Goal: Check status: Check status

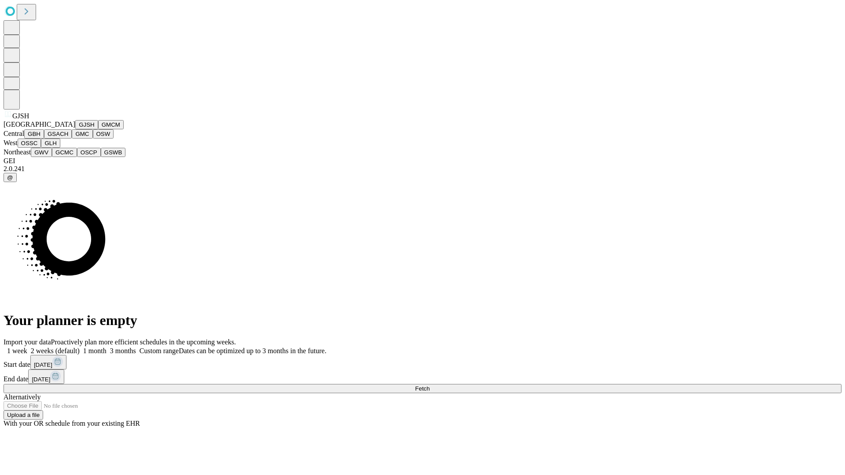
click at [75, 129] on button "GJSH" at bounding box center [86, 124] width 23 height 9
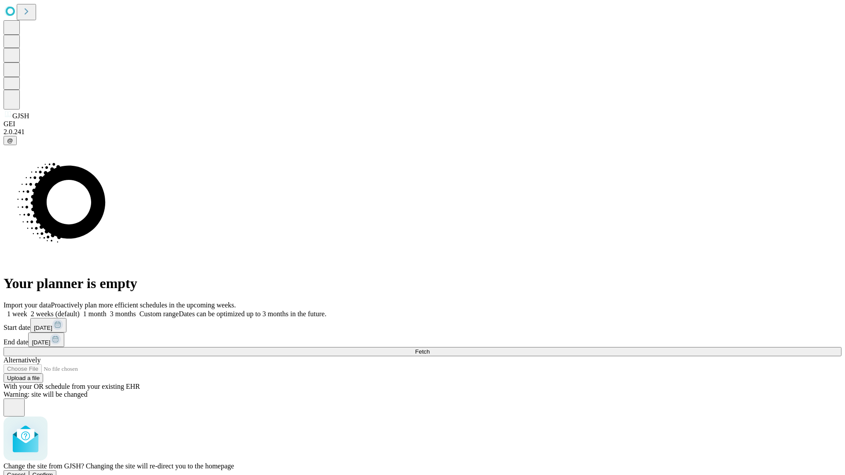
click at [53, 472] on span "Confirm" at bounding box center [43, 475] width 21 height 7
click at [107, 310] on label "1 month" at bounding box center [93, 313] width 27 height 7
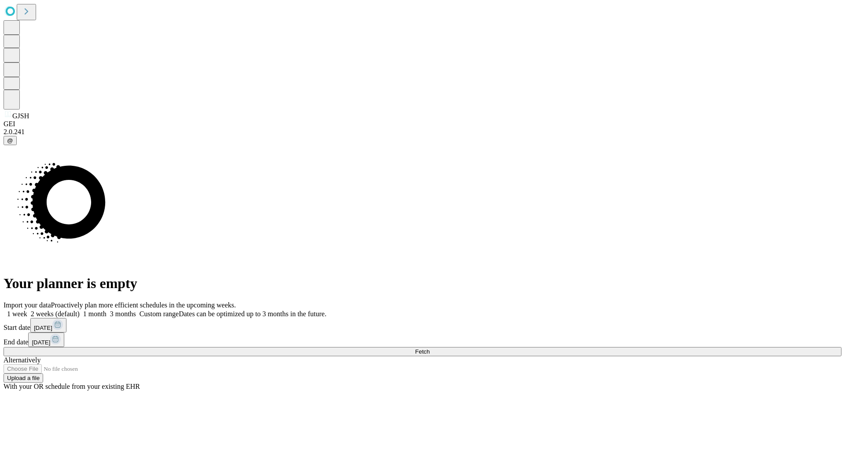
click at [430, 349] on span "Fetch" at bounding box center [422, 352] width 15 height 7
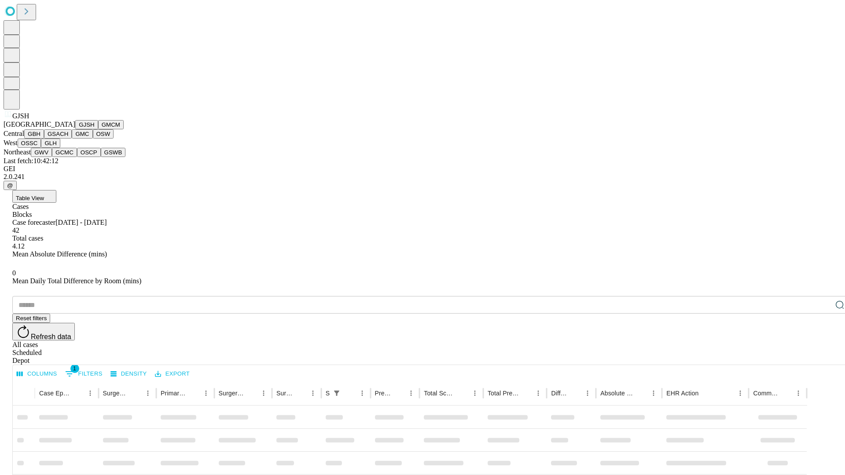
click at [98, 129] on button "GMCM" at bounding box center [111, 124] width 26 height 9
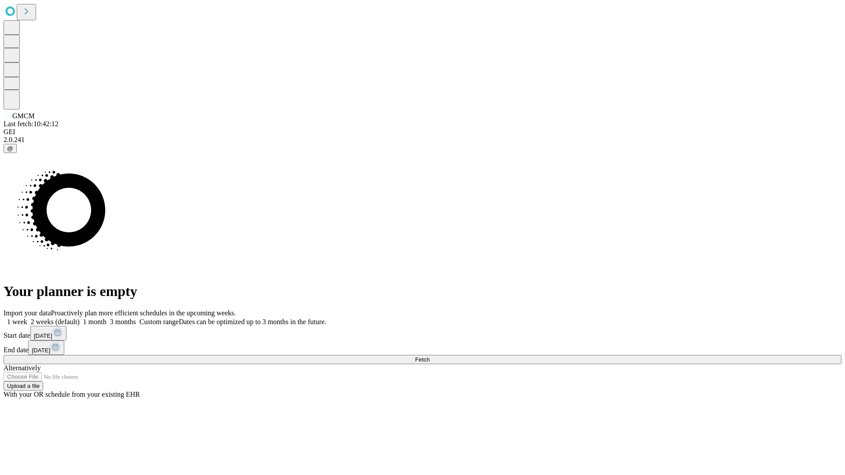
click at [107, 318] on label "1 month" at bounding box center [93, 321] width 27 height 7
click at [430, 357] on span "Fetch" at bounding box center [422, 360] width 15 height 7
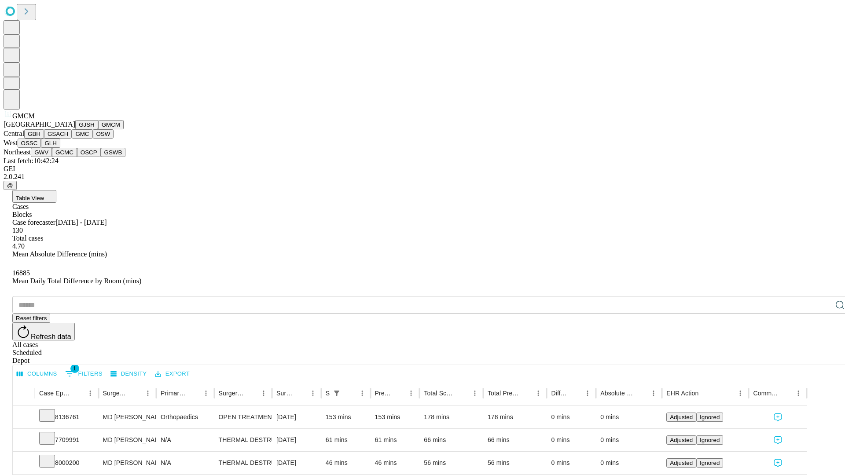
click at [44, 139] on button "GBH" at bounding box center [34, 133] width 20 height 9
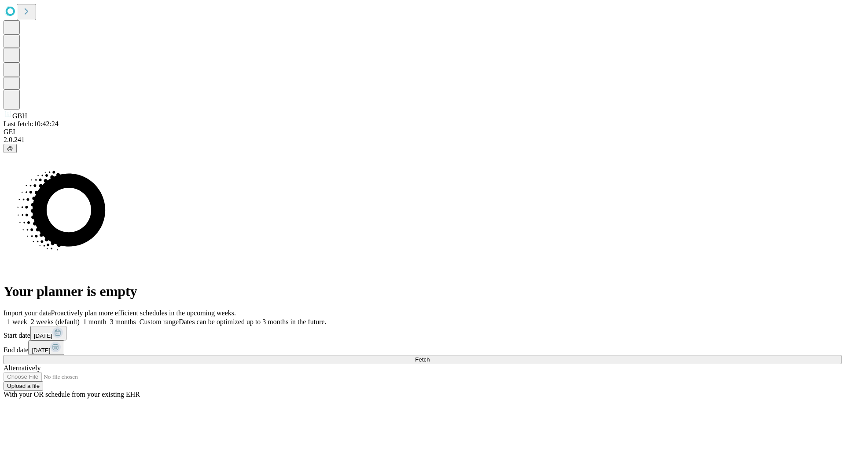
click at [107, 318] on label "1 month" at bounding box center [93, 321] width 27 height 7
click at [430, 357] on span "Fetch" at bounding box center [422, 360] width 15 height 7
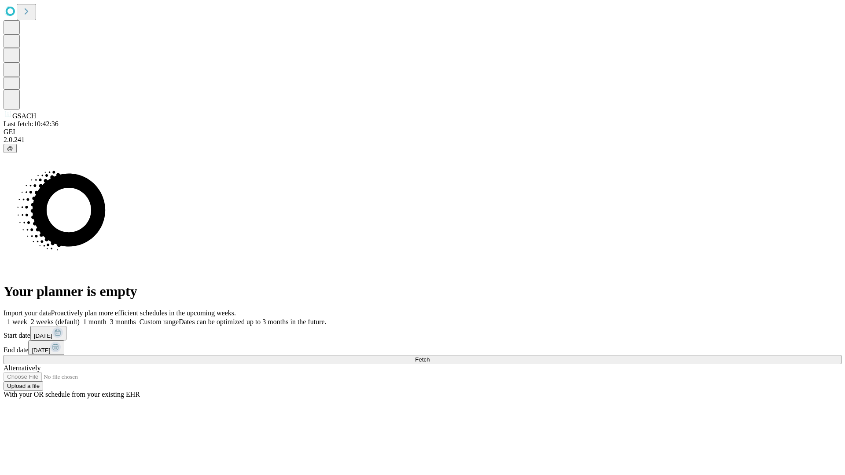
click at [107, 318] on label "1 month" at bounding box center [93, 321] width 27 height 7
click at [430, 357] on span "Fetch" at bounding box center [422, 360] width 15 height 7
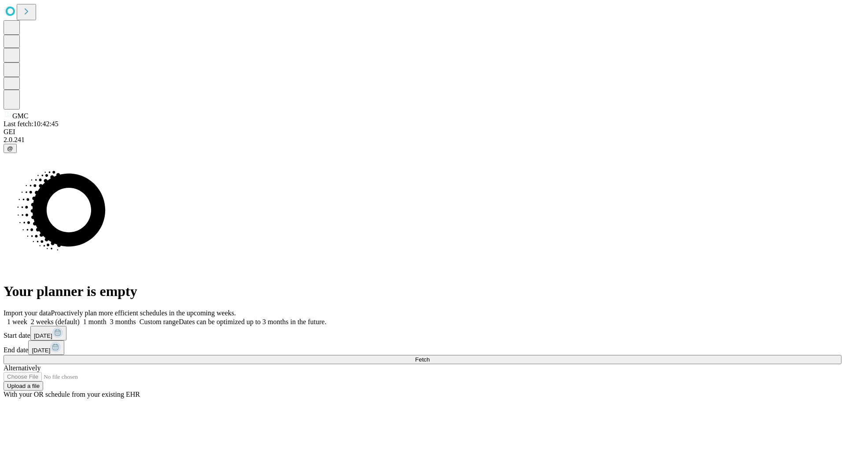
click at [107, 318] on label "1 month" at bounding box center [93, 321] width 27 height 7
click at [430, 357] on span "Fetch" at bounding box center [422, 360] width 15 height 7
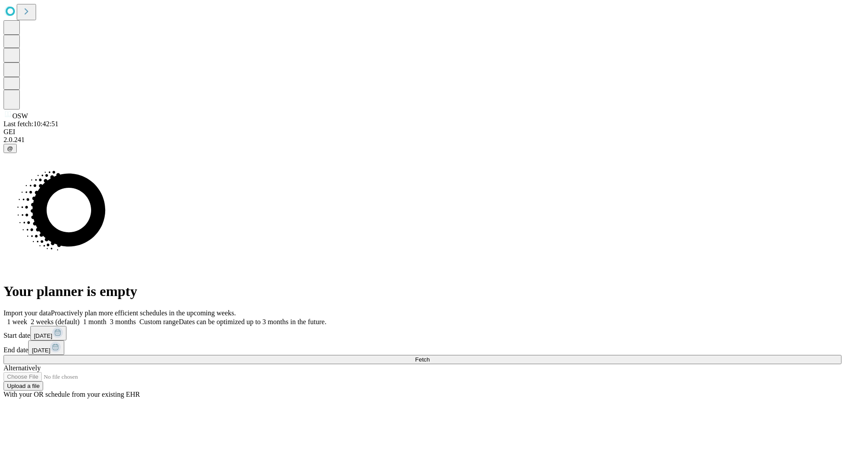
click at [107, 318] on label "1 month" at bounding box center [93, 321] width 27 height 7
click at [430, 357] on span "Fetch" at bounding box center [422, 360] width 15 height 7
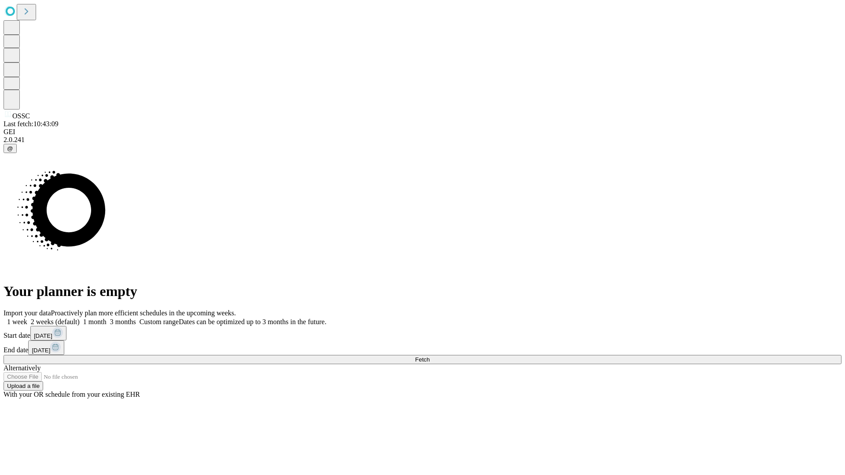
click at [107, 318] on label "1 month" at bounding box center [93, 321] width 27 height 7
click at [430, 357] on span "Fetch" at bounding box center [422, 360] width 15 height 7
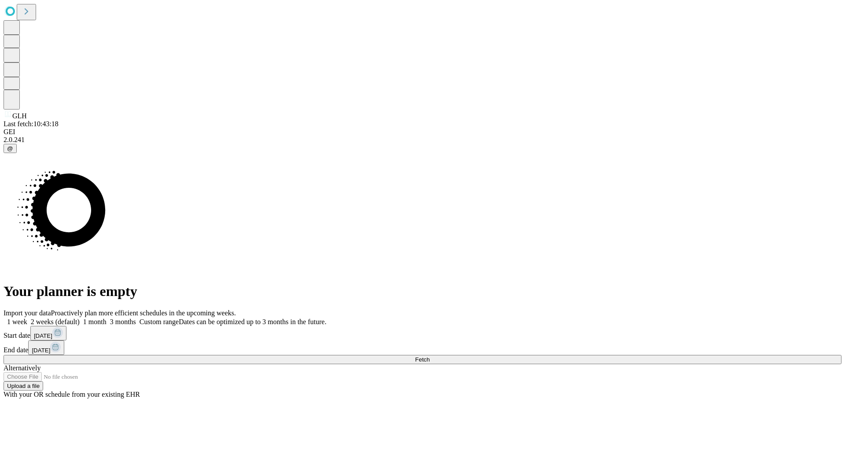
click at [107, 318] on label "1 month" at bounding box center [93, 321] width 27 height 7
click at [430, 357] on span "Fetch" at bounding box center [422, 360] width 15 height 7
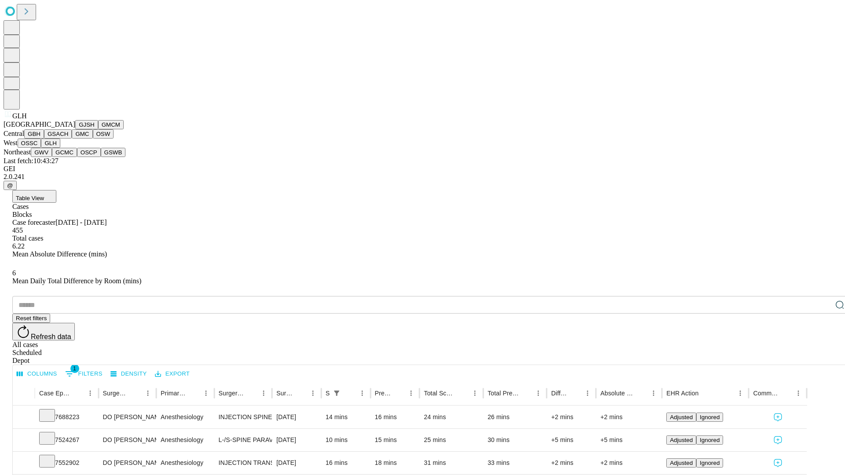
click at [52, 157] on button "GWV" at bounding box center [41, 152] width 21 height 9
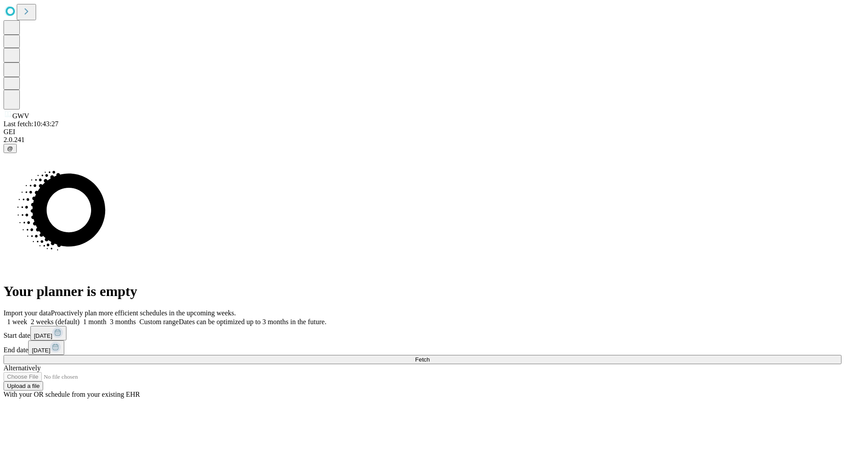
click at [107, 318] on label "1 month" at bounding box center [93, 321] width 27 height 7
click at [430, 357] on span "Fetch" at bounding box center [422, 360] width 15 height 7
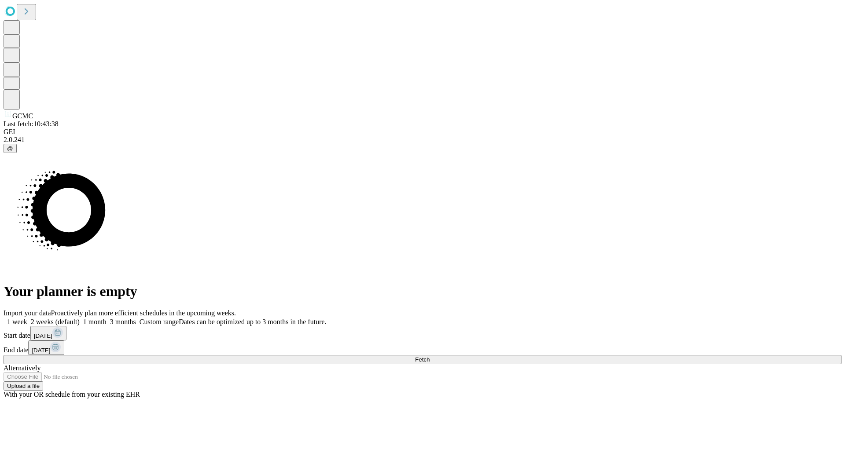
click at [107, 318] on label "1 month" at bounding box center [93, 321] width 27 height 7
click at [430, 357] on span "Fetch" at bounding box center [422, 360] width 15 height 7
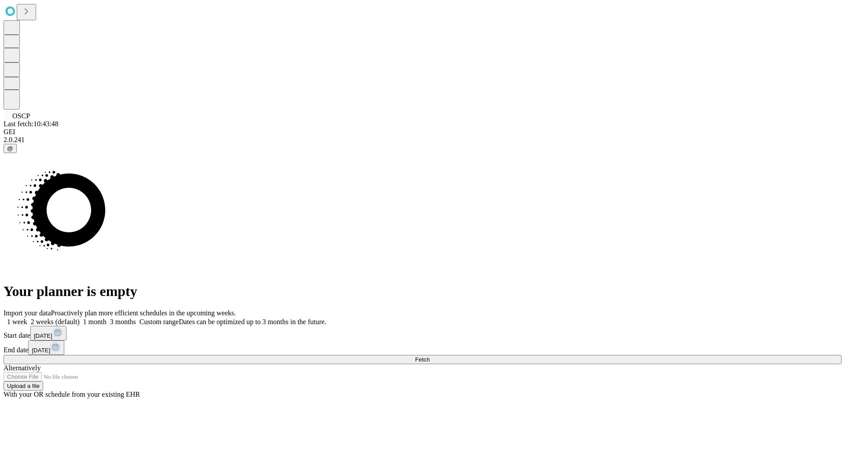
click at [107, 318] on label "1 month" at bounding box center [93, 321] width 27 height 7
click at [430, 357] on span "Fetch" at bounding box center [422, 360] width 15 height 7
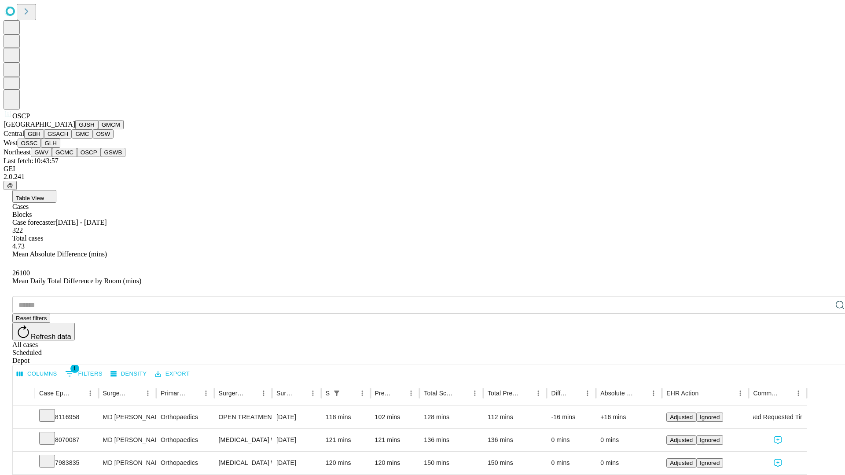
click at [101, 157] on button "GSWB" at bounding box center [113, 152] width 25 height 9
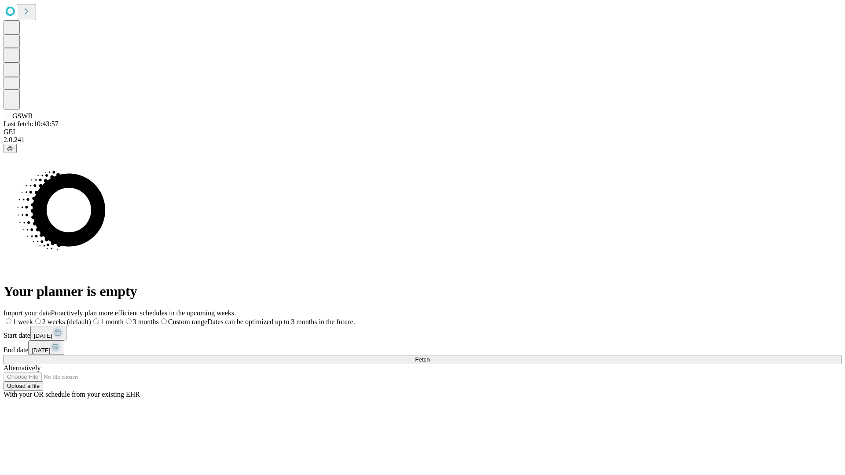
click at [124, 318] on label "1 month" at bounding box center [107, 321] width 33 height 7
click at [430, 357] on span "Fetch" at bounding box center [422, 360] width 15 height 7
